Goal: Check status: Check status

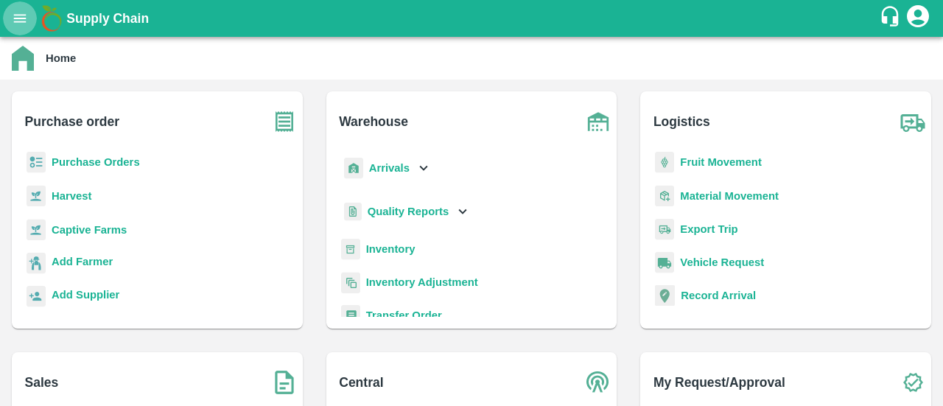
click at [21, 15] on icon "open drawer" at bounding box center [20, 18] width 13 height 8
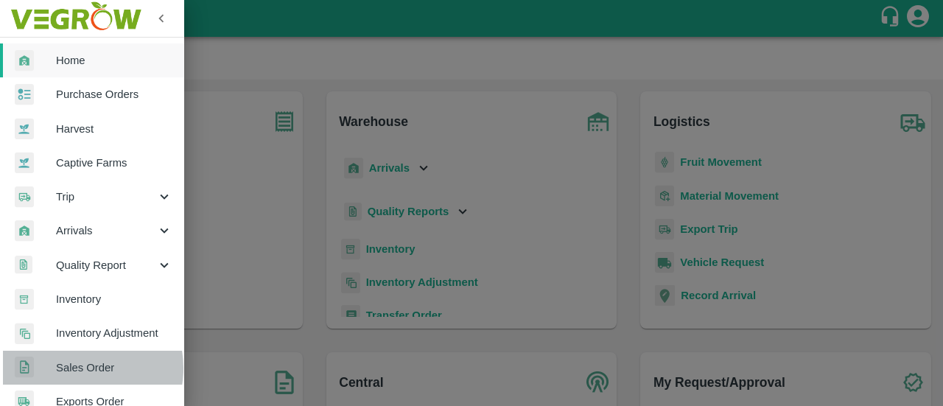
click at [78, 368] on span "Sales Order" at bounding box center [114, 367] width 116 height 16
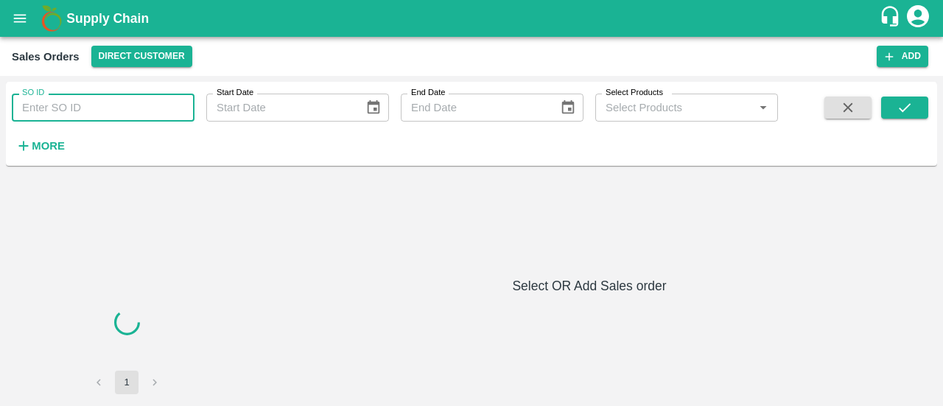
click at [113, 105] on input "SO ID" at bounding box center [103, 108] width 183 height 28
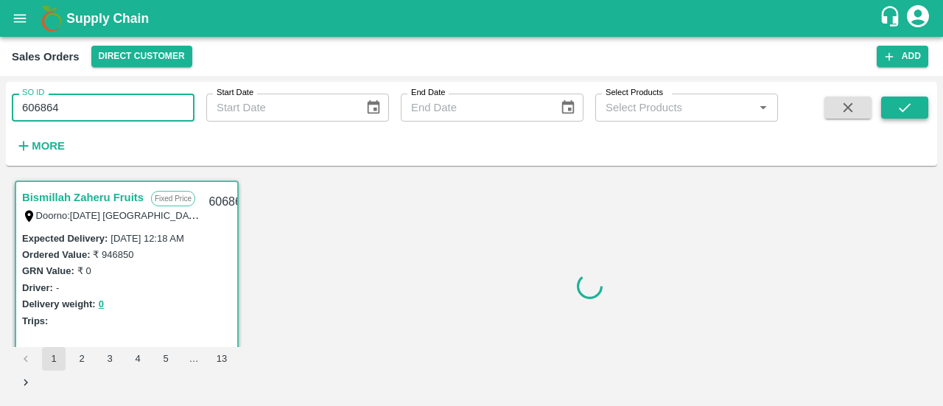
type input "606864"
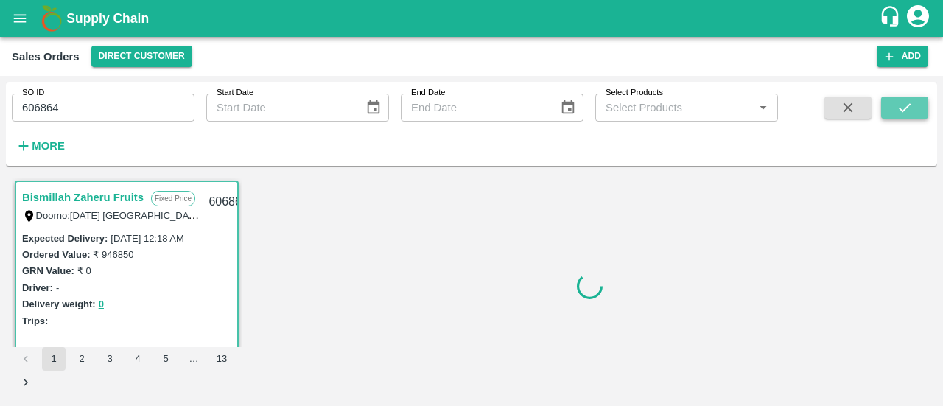
click at [894, 105] on button "submit" at bounding box center [904, 108] width 47 height 22
